Goal: Information Seeking & Learning: Learn about a topic

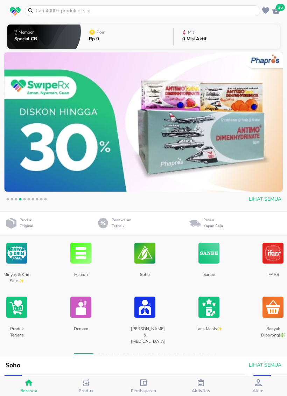
click at [208, 252] on img at bounding box center [209, 254] width 21 height 32
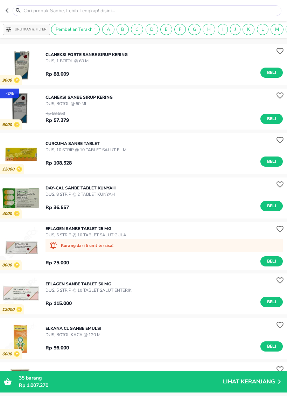
scroll to position [2183, 0]
